Goal: Find specific page/section: Find specific page/section

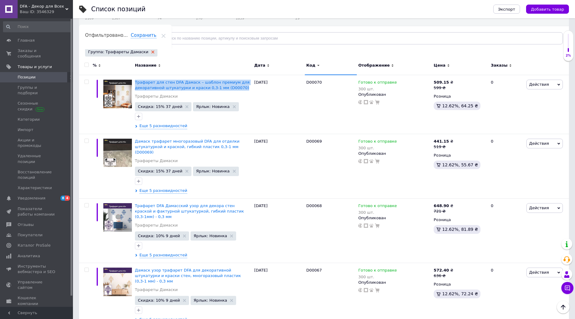
scroll to position [62, 0]
click at [151, 51] on use at bounding box center [152, 51] width 3 height 3
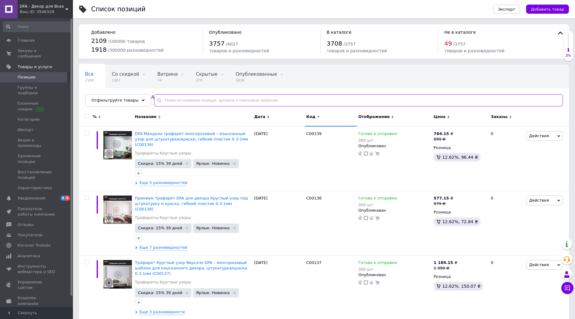
drag, startPoint x: 173, startPoint y: 102, endPoint x: 173, endPoint y: 106, distance: 3.6
click at [173, 102] on input "text" at bounding box center [358, 100] width 409 height 12
paste input "K00132"
type input "K00132"
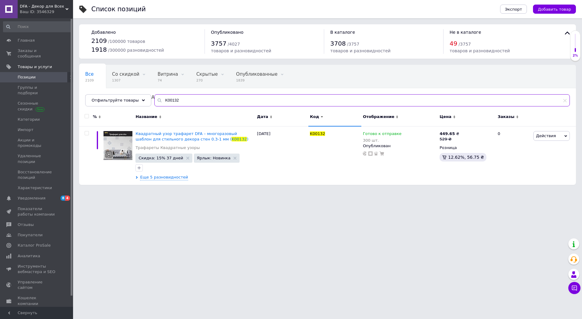
drag, startPoint x: 179, startPoint y: 99, endPoint x: 147, endPoint y: 96, distance: 32.1
click at [147, 96] on div "Все 2109 Со скидкой 1307 Удалить Редактировать Витрина 74 Удалить Редактировать…" at bounding box center [327, 86] width 496 height 42
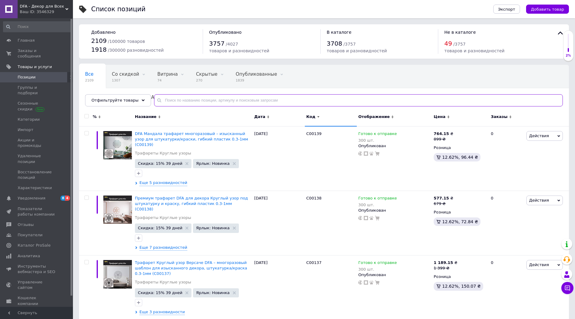
paste input "B0008"
type input "B0008"
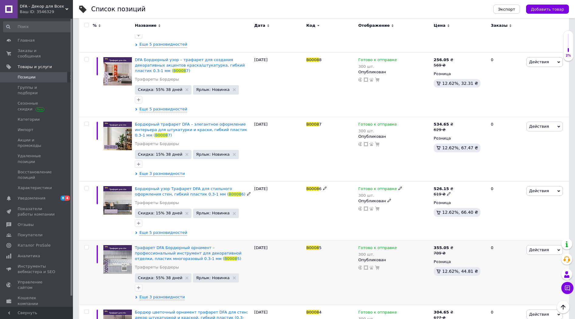
scroll to position [144, 0]
